Goal: Find specific page/section: Find specific page/section

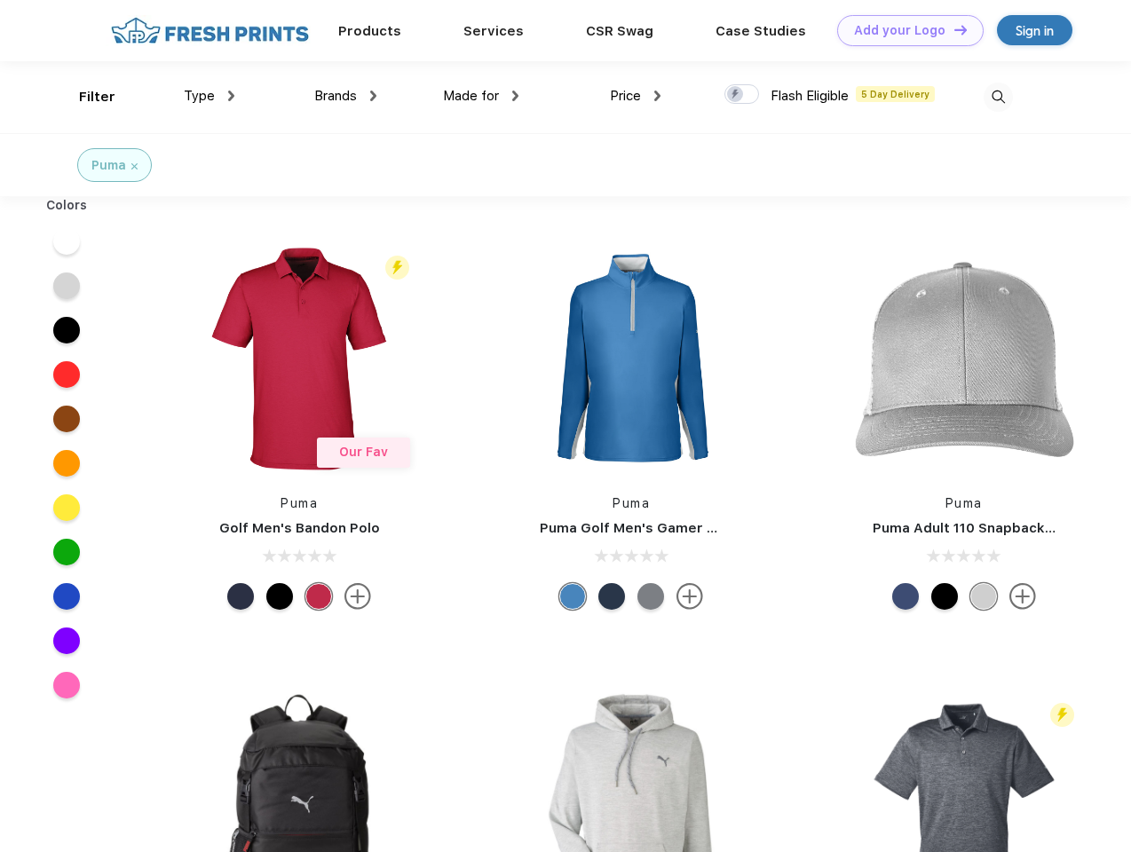
scroll to position [1, 0]
click at [904, 30] on link "Add your Logo Design Tool" at bounding box center [910, 30] width 146 height 31
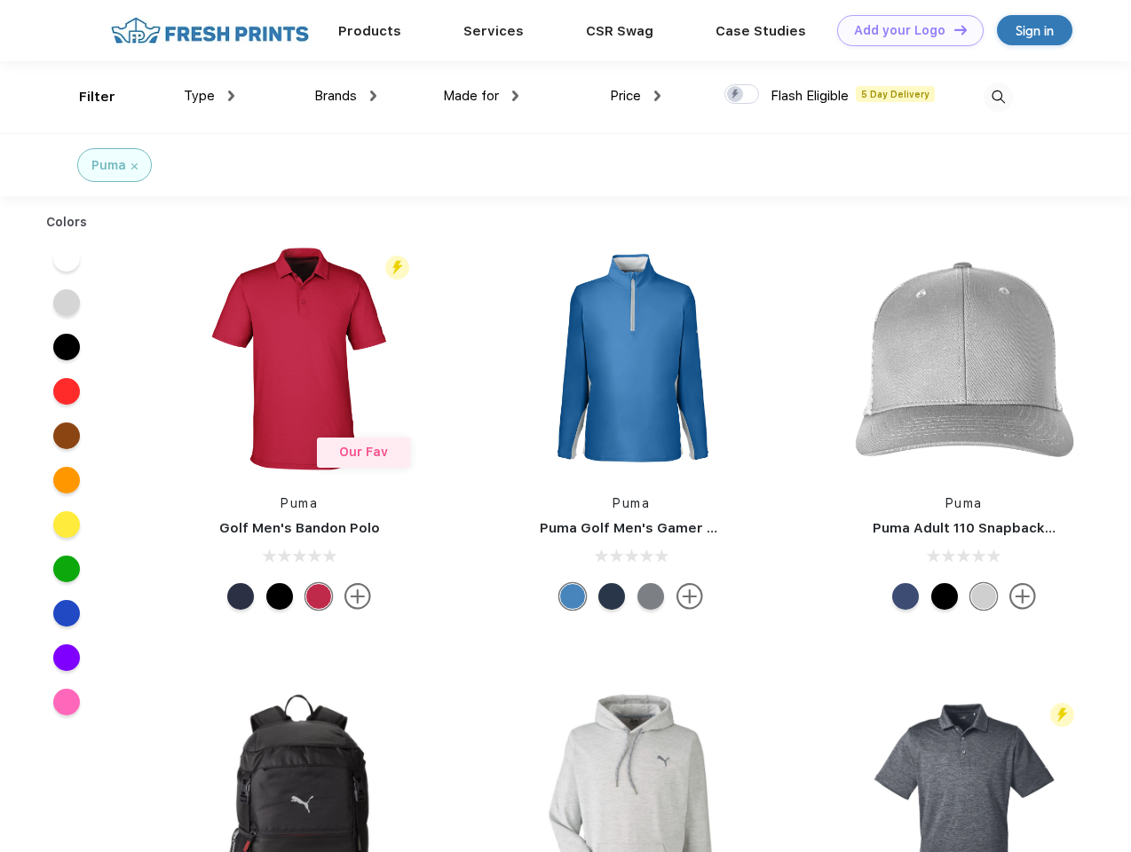
click at [0, 0] on div "Design Tool" at bounding box center [0, 0] width 0 height 0
click at [953, 29] on link "Add your Logo Design Tool" at bounding box center [910, 30] width 146 height 31
click at [85, 97] on div "Filter" at bounding box center [97, 97] width 36 height 20
click at [210, 96] on span "Type" at bounding box center [199, 96] width 31 height 16
click at [345, 96] on span "Brands" at bounding box center [335, 96] width 43 height 16
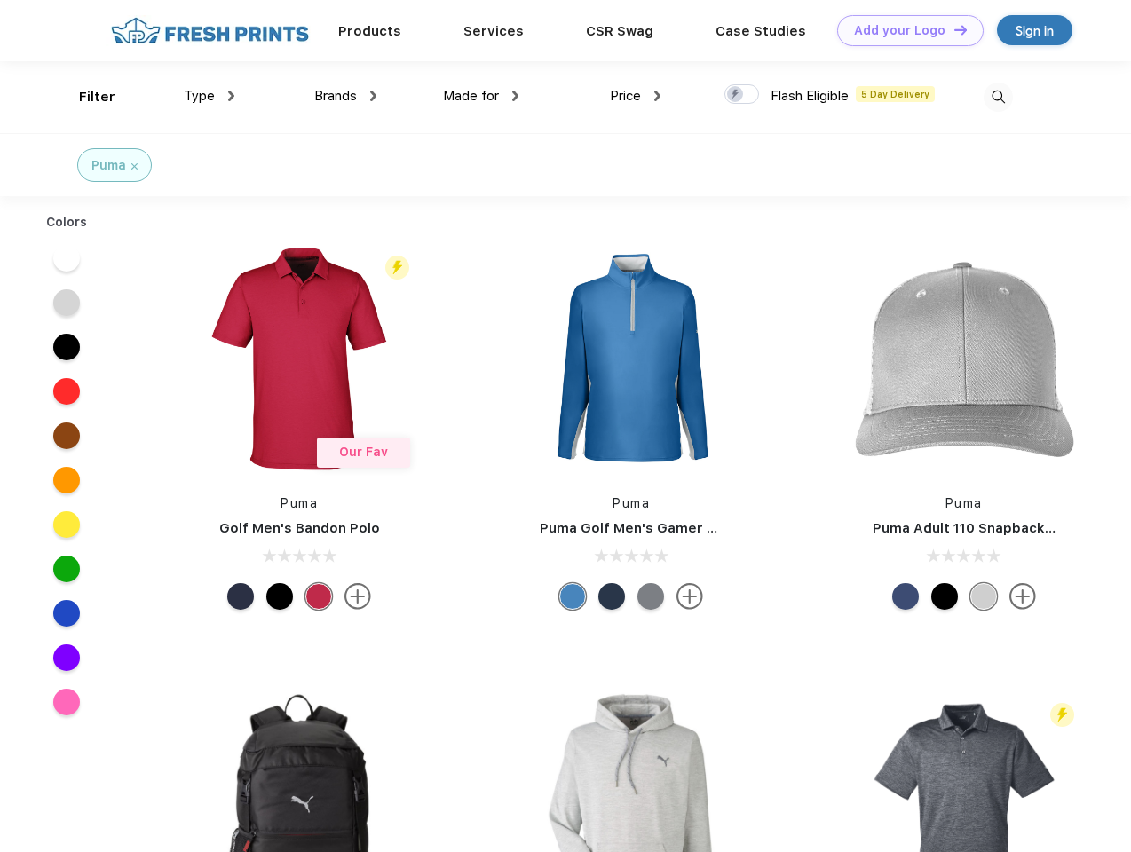
click at [481, 96] on span "Made for" at bounding box center [471, 96] width 56 height 16
click at [636, 96] on span "Price" at bounding box center [625, 96] width 31 height 16
click at [742, 95] on div at bounding box center [741, 94] width 35 height 20
click at [736, 95] on input "checkbox" at bounding box center [730, 89] width 12 height 12
click at [998, 97] on img at bounding box center [998, 97] width 29 height 29
